Goal: Information Seeking & Learning: Learn about a topic

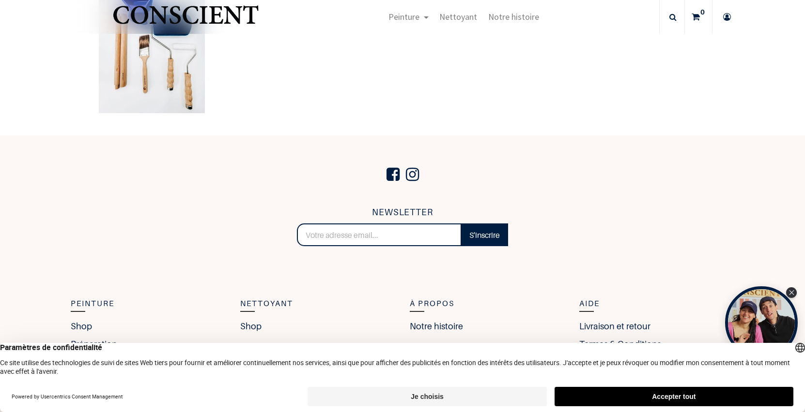
scroll to position [2073, 0]
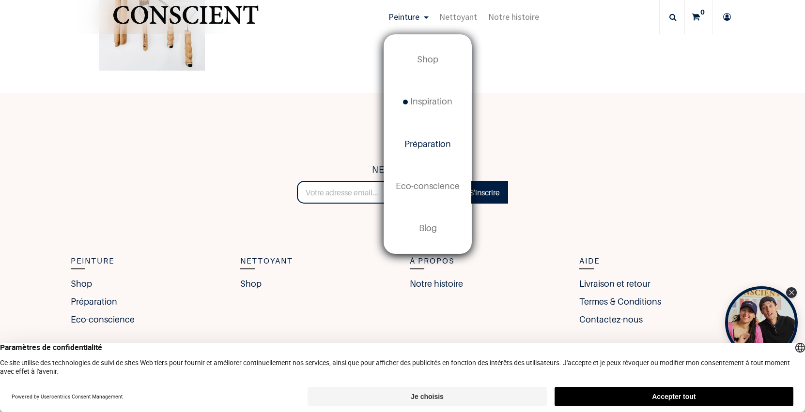
click at [421, 140] on span "Préparation" at bounding box center [427, 144] width 46 height 10
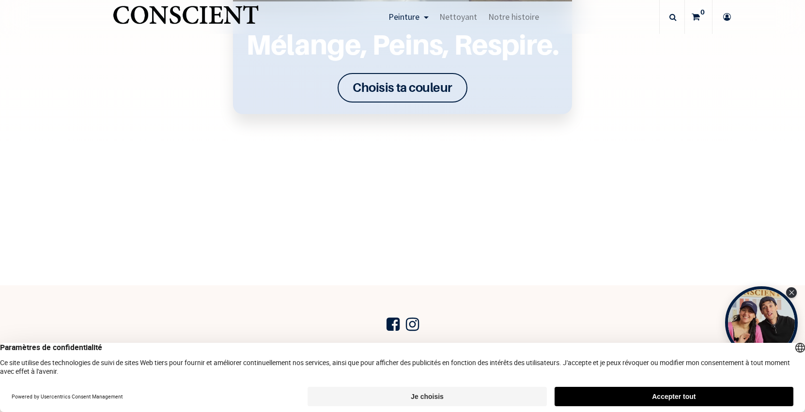
scroll to position [1691, 0]
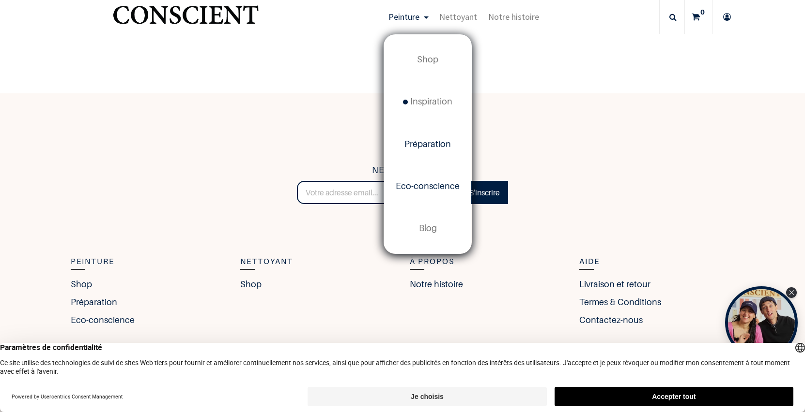
click at [419, 183] on span "Eco-conscience" at bounding box center [428, 186] width 64 height 10
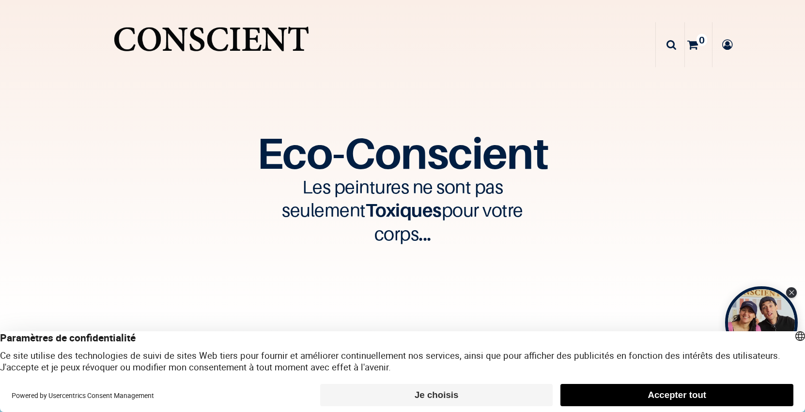
click at [271, 35] on img "Logo of Conscient" at bounding box center [211, 44] width 200 height 51
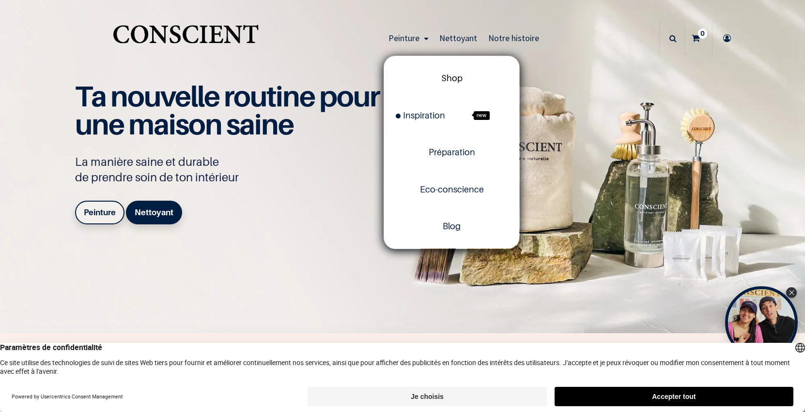
click at [449, 84] on link "Shop" at bounding box center [451, 78] width 135 height 37
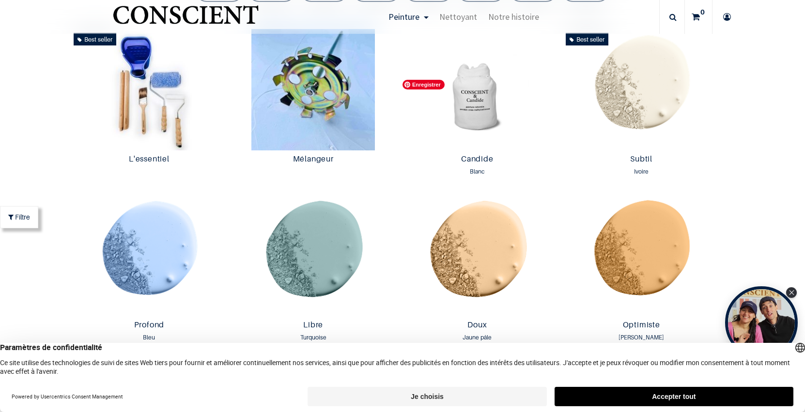
scroll to position [610, 0]
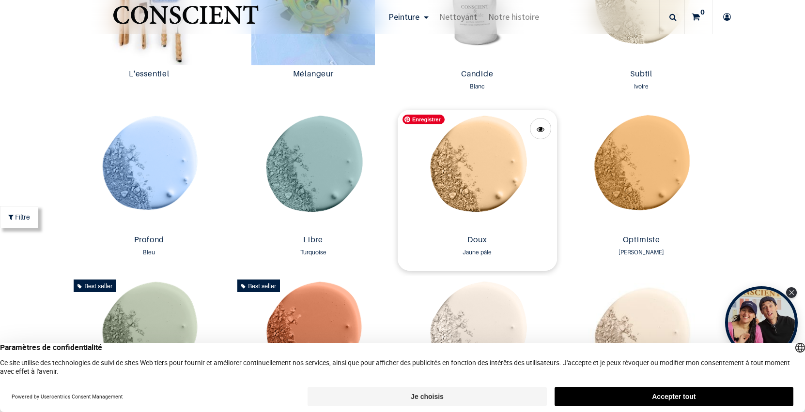
click at [490, 194] on img at bounding box center [476, 171] width 159 height 122
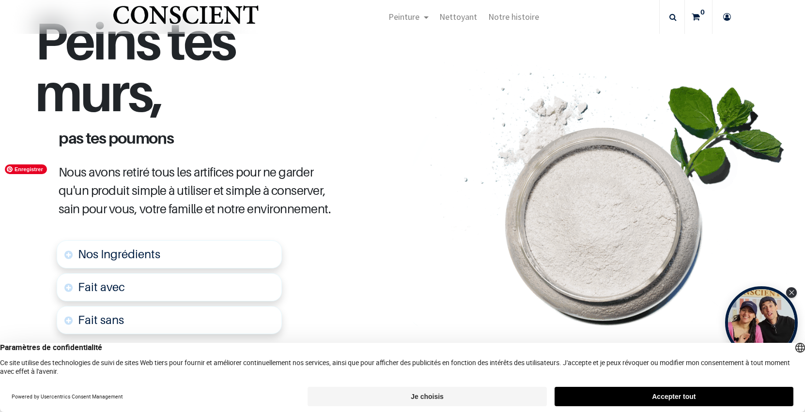
scroll to position [178, 0]
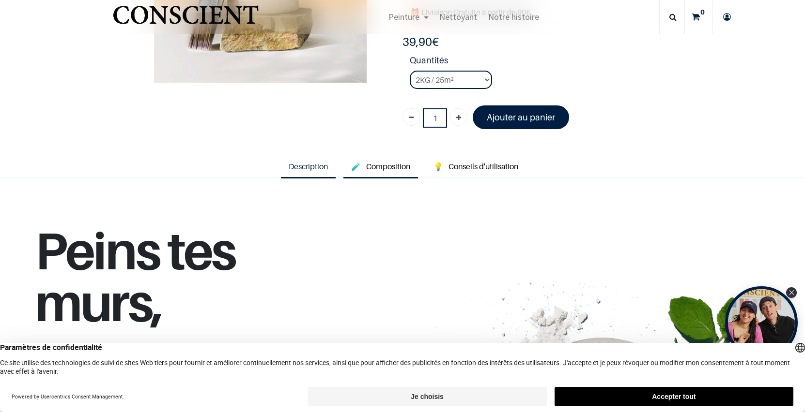
click at [375, 172] on link "🧪 Composition" at bounding box center [380, 167] width 75 height 22
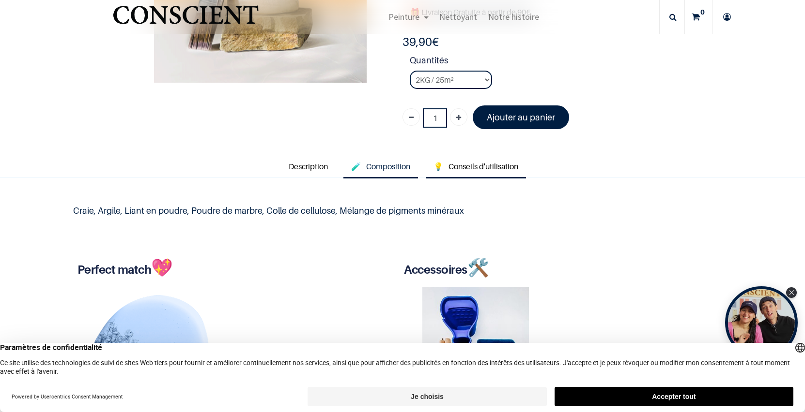
click at [466, 170] on span "Conseils d'utilisation" at bounding box center [483, 167] width 70 height 10
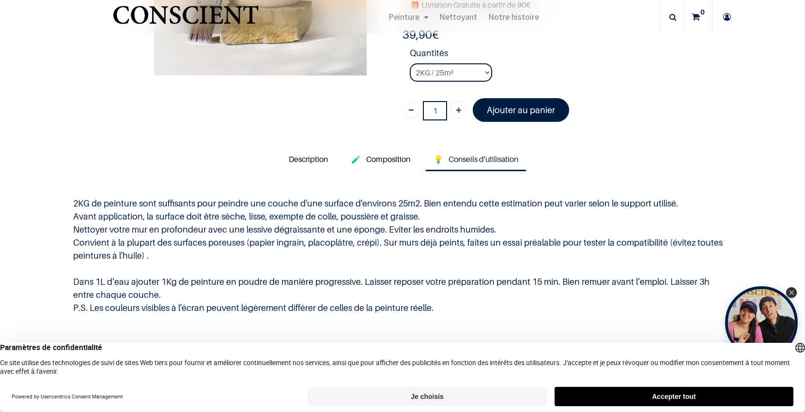
scroll to position [188, 0]
